Goal: Task Accomplishment & Management: Use online tool/utility

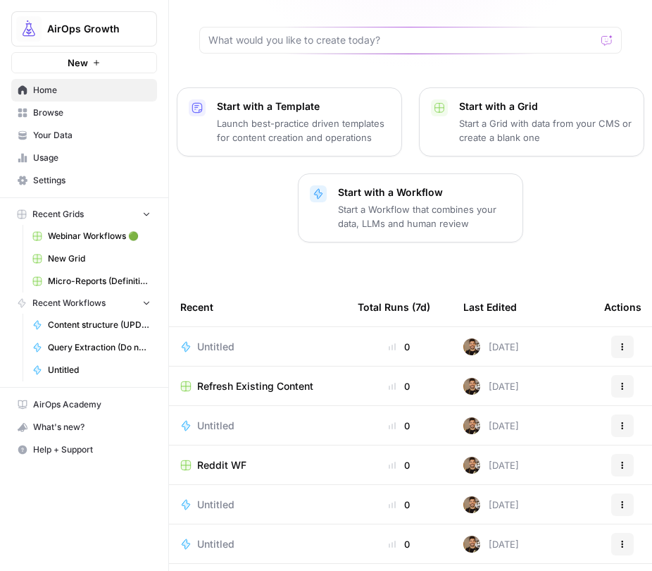
scroll to position [120, 0]
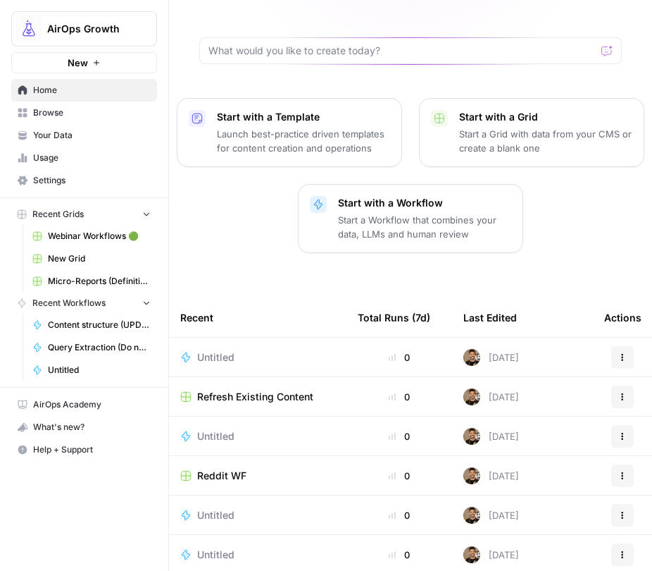
click at [344, 196] on p "Start with a Workflow" at bounding box center [424, 203] width 173 height 14
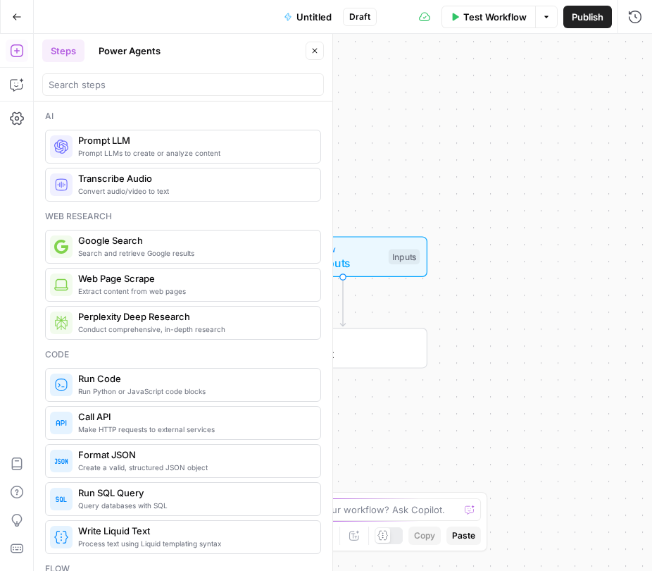
click at [138, 55] on button "Power Agents" at bounding box center [129, 50] width 79 height 23
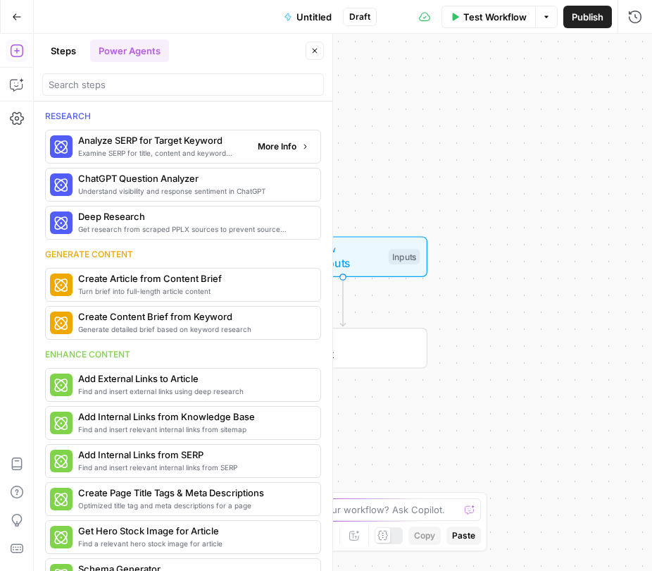
click at [279, 151] on span "More Info" at bounding box center [277, 146] width 39 height 13
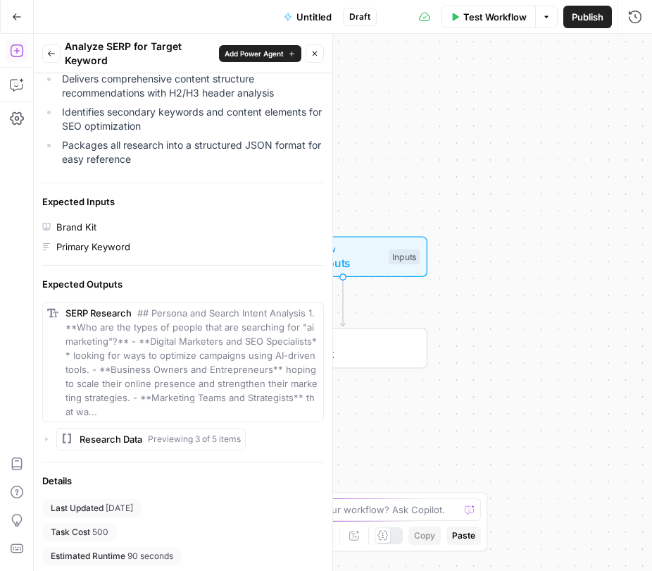
scroll to position [378, 0]
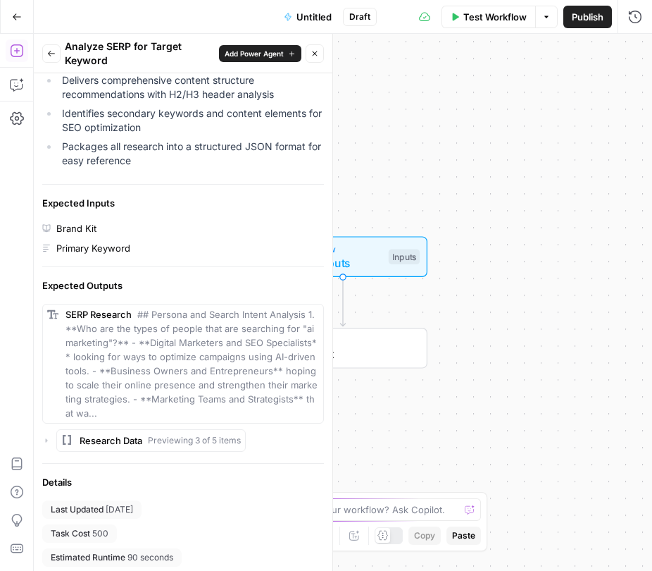
click at [249, 54] on span "Add Power Agent" at bounding box center [254, 53] width 59 height 11
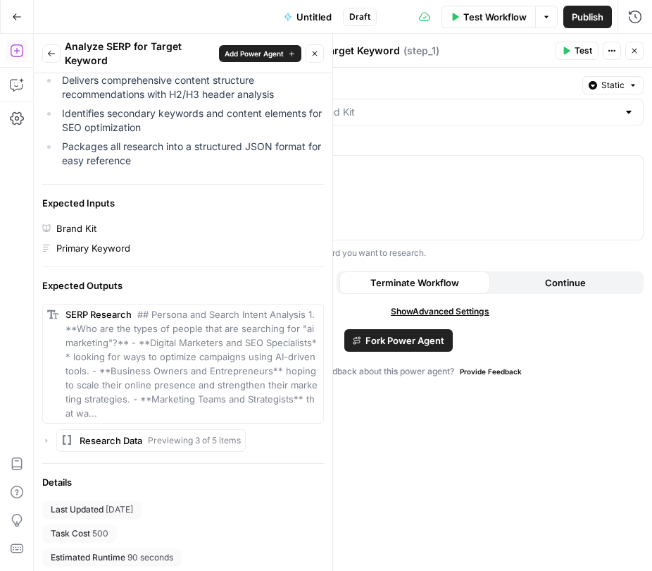
click at [400, 341] on span "Fork Power Agent" at bounding box center [405, 340] width 79 height 14
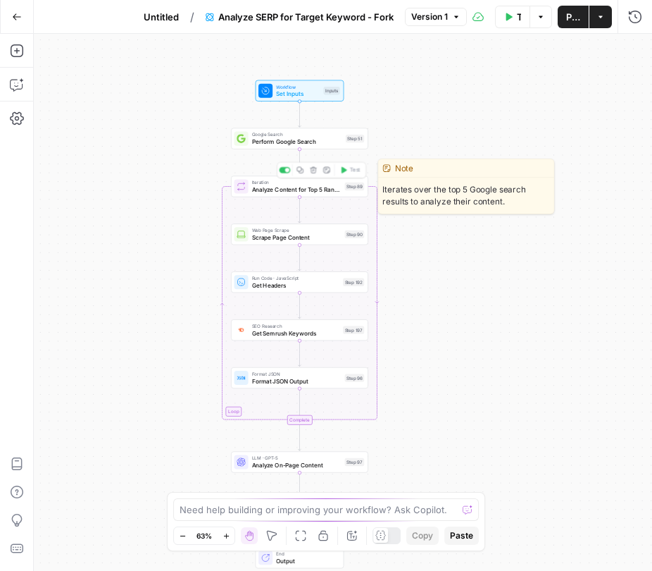
click at [274, 192] on span "Analyze Content for Top 5 Ranking Pages" at bounding box center [296, 189] width 89 height 9
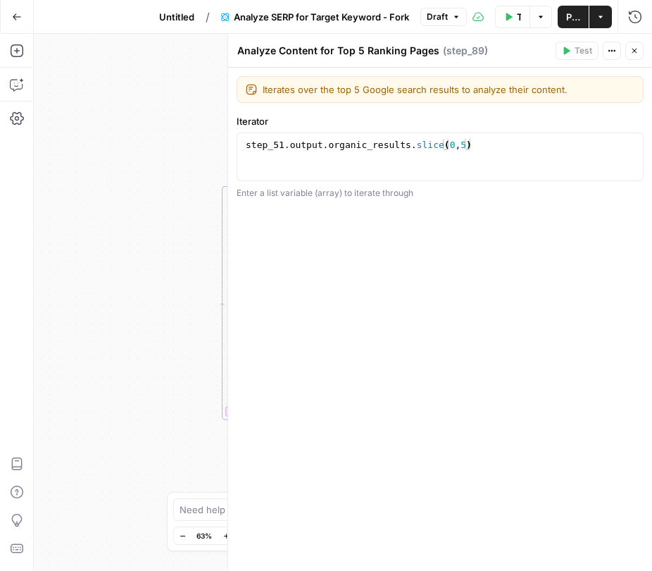
click at [633, 45] on button "Close" at bounding box center [635, 51] width 18 height 18
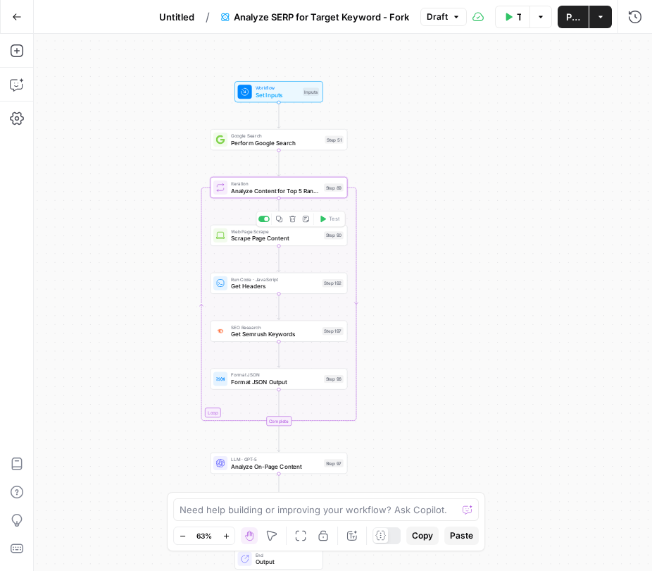
click at [251, 284] on span "Get Headers" at bounding box center [274, 286] width 87 height 9
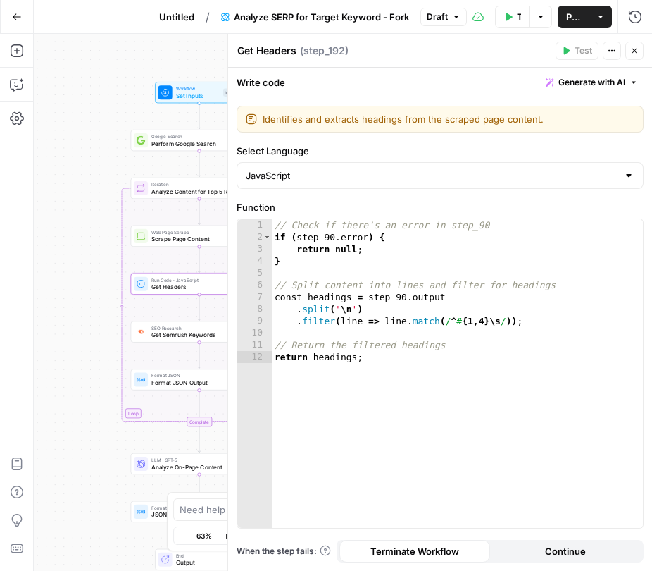
click at [156, 244] on div "Web Page Scrape Scrape Page Content Step 90 Copy step Delete step Edit Note Test" at bounding box center [199, 235] width 137 height 21
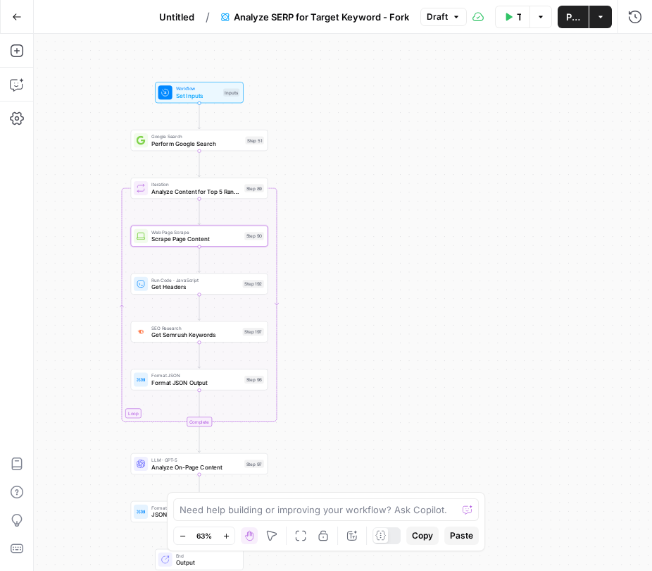
type textarea "Scrape Page Content"
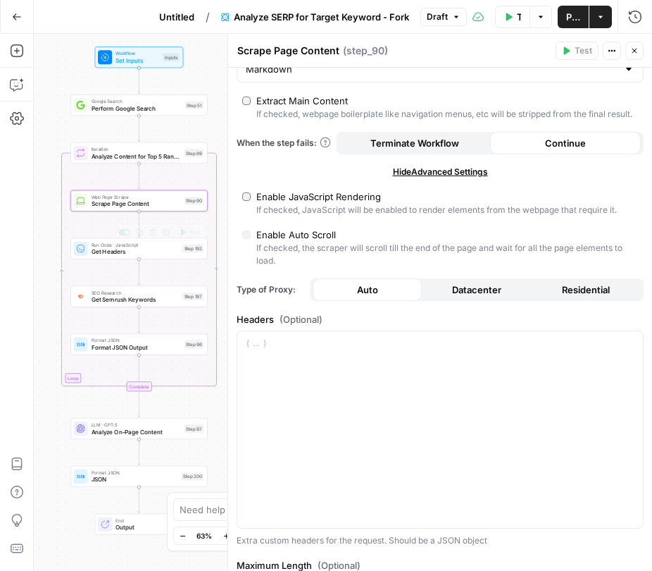
scroll to position [260, 0]
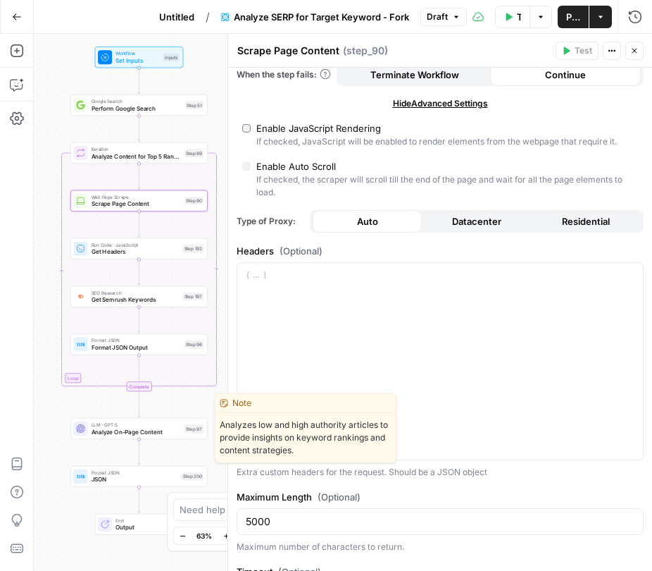
click at [99, 428] on span "Analyze On-Page Content" at bounding box center [136, 431] width 89 height 9
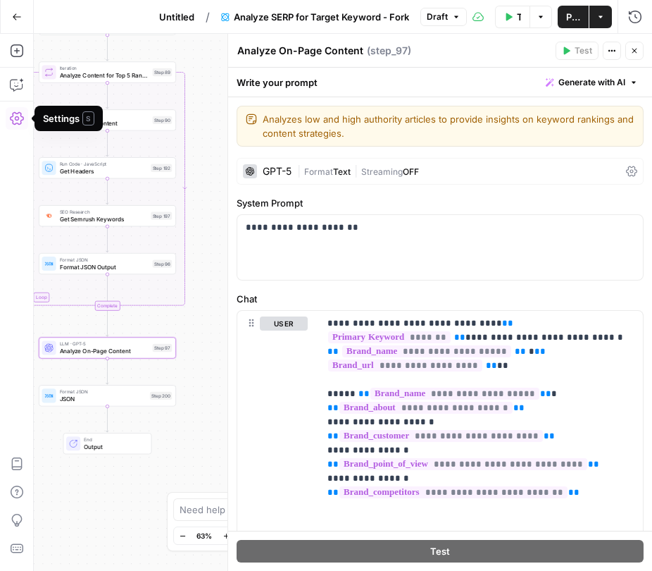
click at [16, 8] on button "Go Back" at bounding box center [16, 16] width 25 height 25
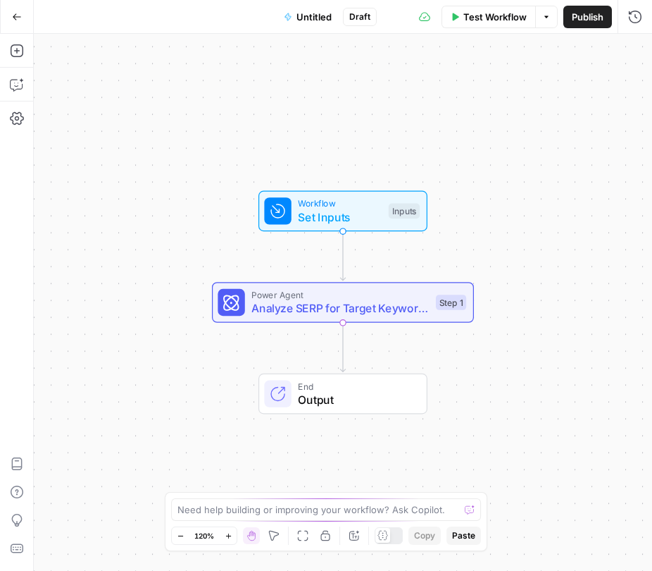
click at [18, 10] on button "Go Back" at bounding box center [16, 16] width 25 height 25
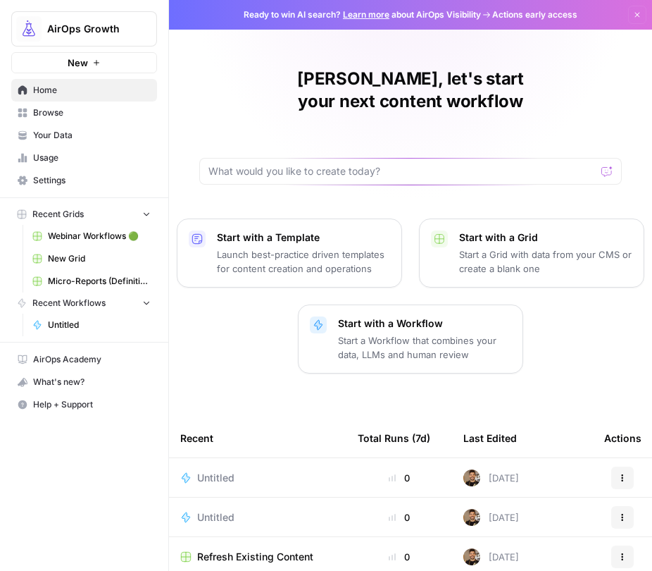
click at [45, 187] on link "Settings" at bounding box center [84, 180] width 146 height 23
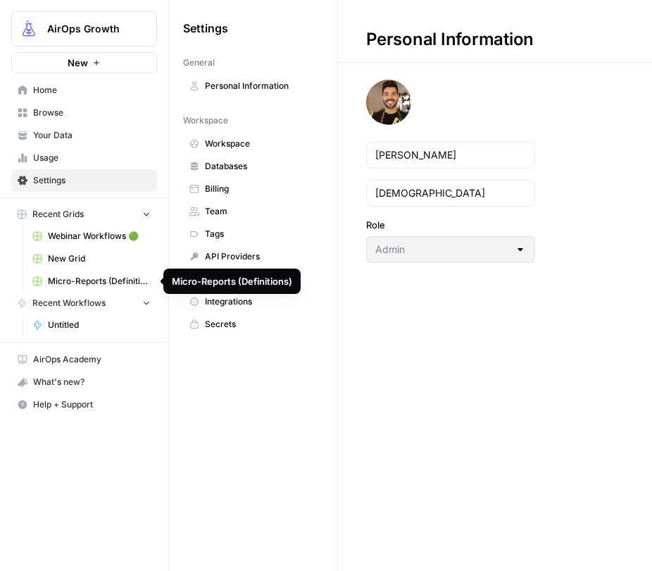
click at [95, 324] on span "Untitled" at bounding box center [99, 324] width 103 height 13
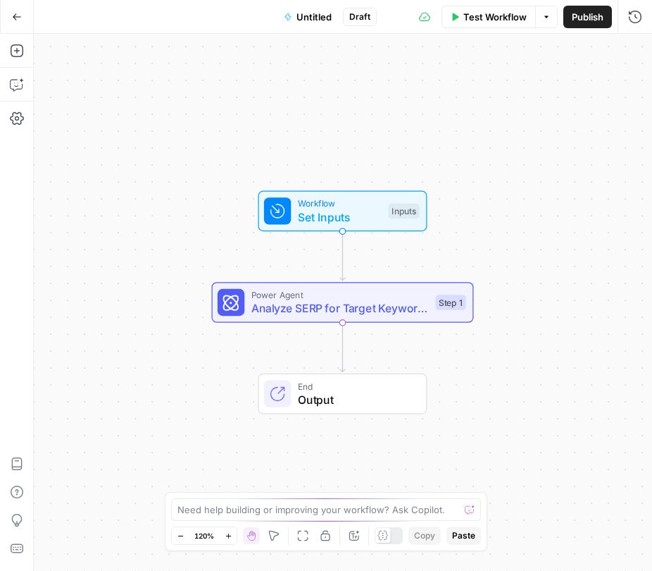
click at [16, 10] on button "Go Back" at bounding box center [16, 16] width 25 height 25
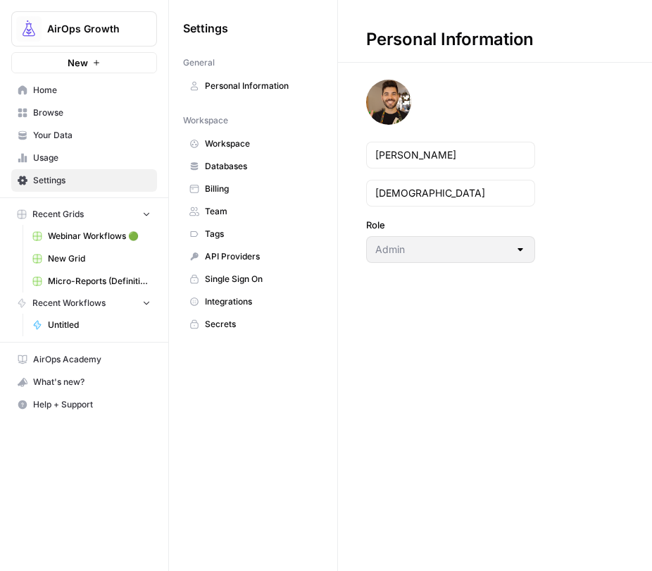
click at [79, 130] on span "Your Data" at bounding box center [92, 135] width 118 height 13
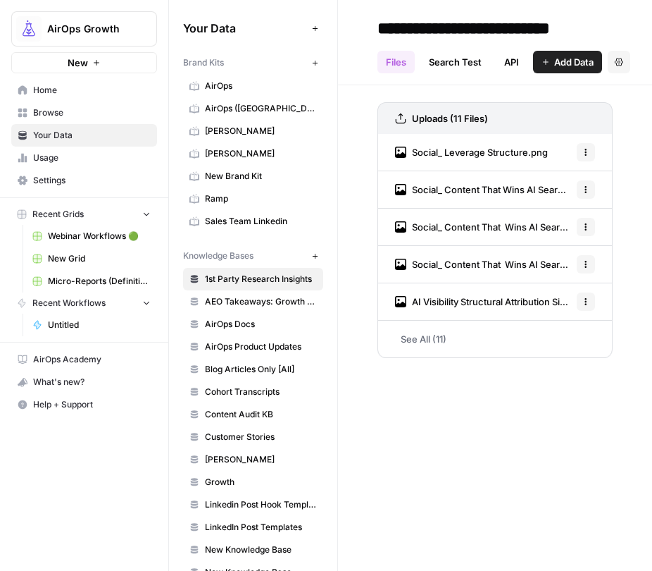
click at [233, 158] on span "[PERSON_NAME]" at bounding box center [261, 153] width 112 height 13
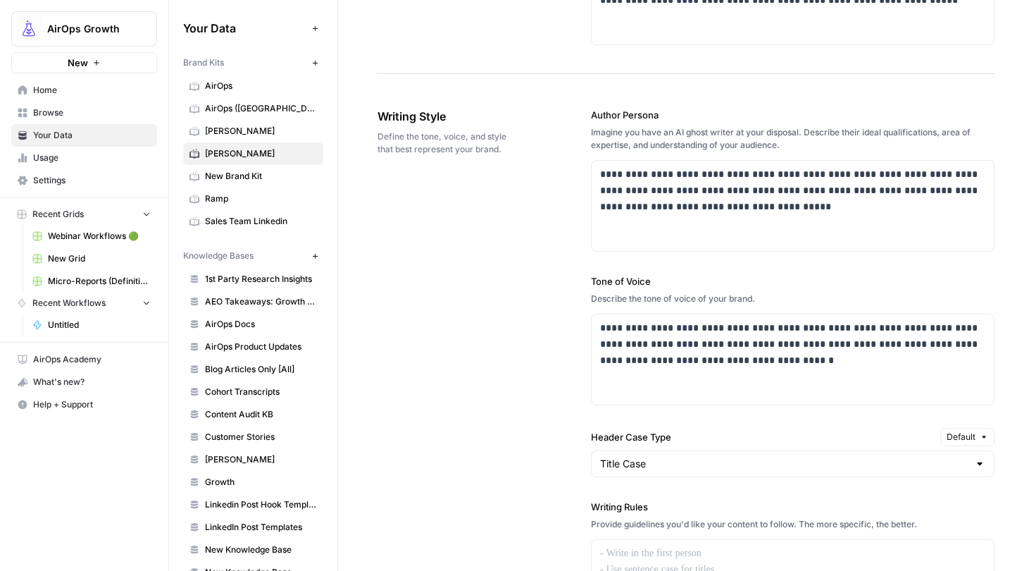
scroll to position [831, 0]
